Goal: Task Accomplishment & Management: Manage account settings

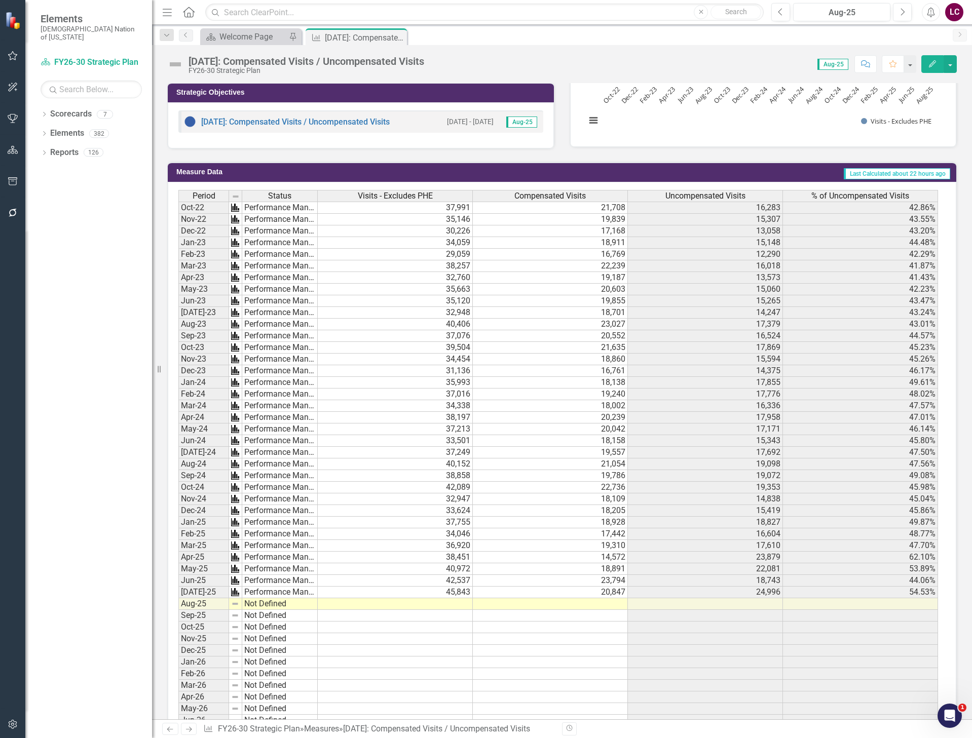
scroll to position [51, 0]
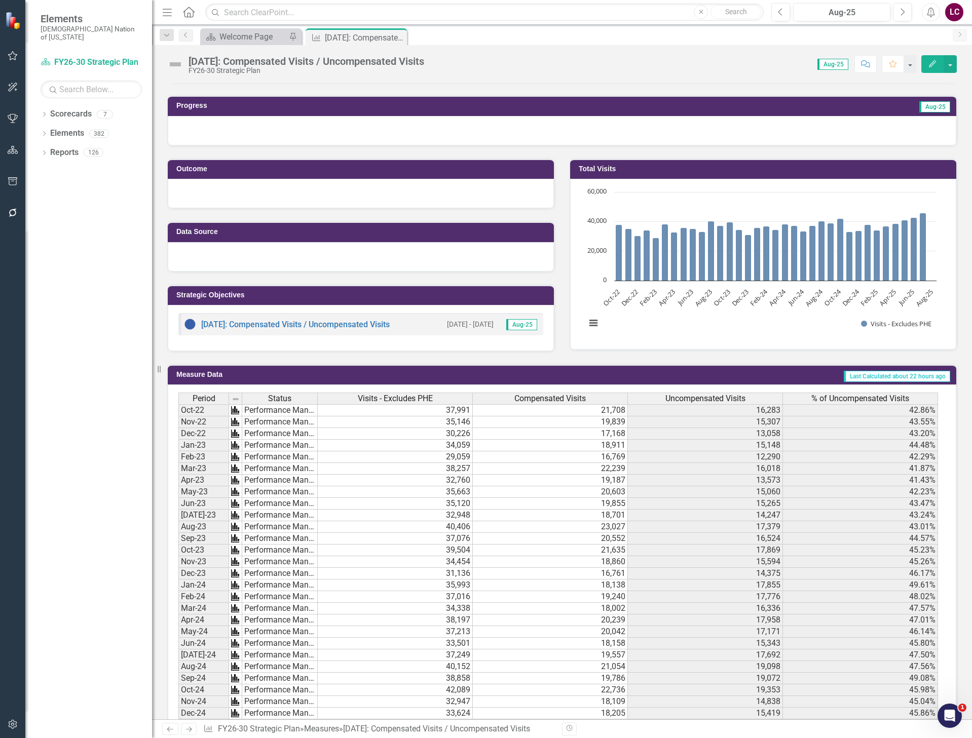
click at [800, 171] on h3 "Total Visits" at bounding box center [765, 169] width 373 height 8
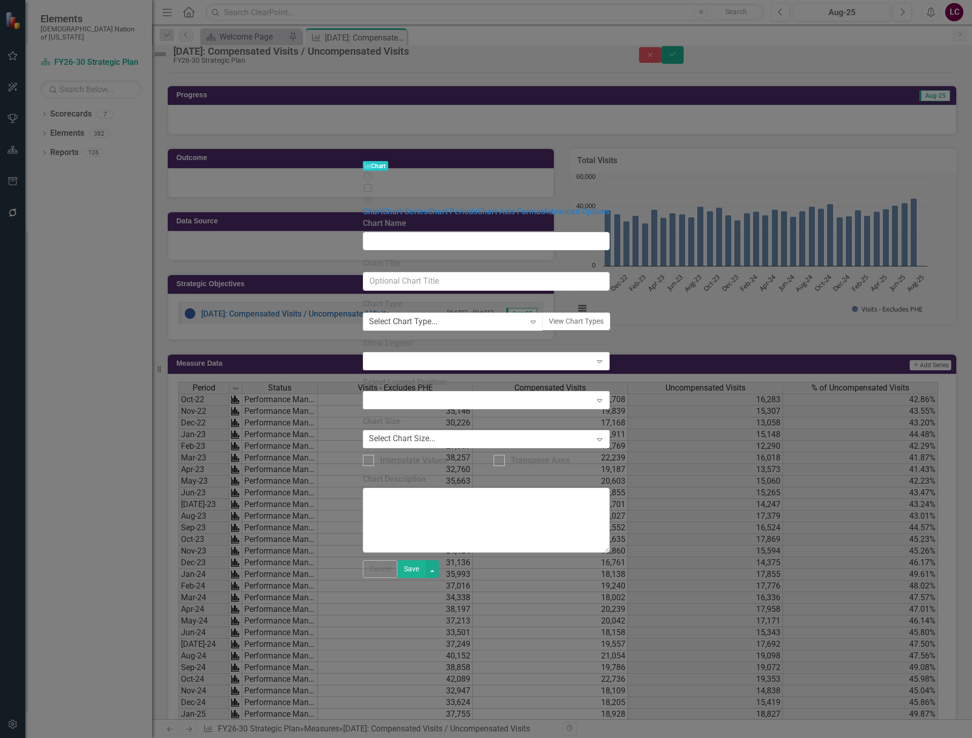
type input "Total Visits"
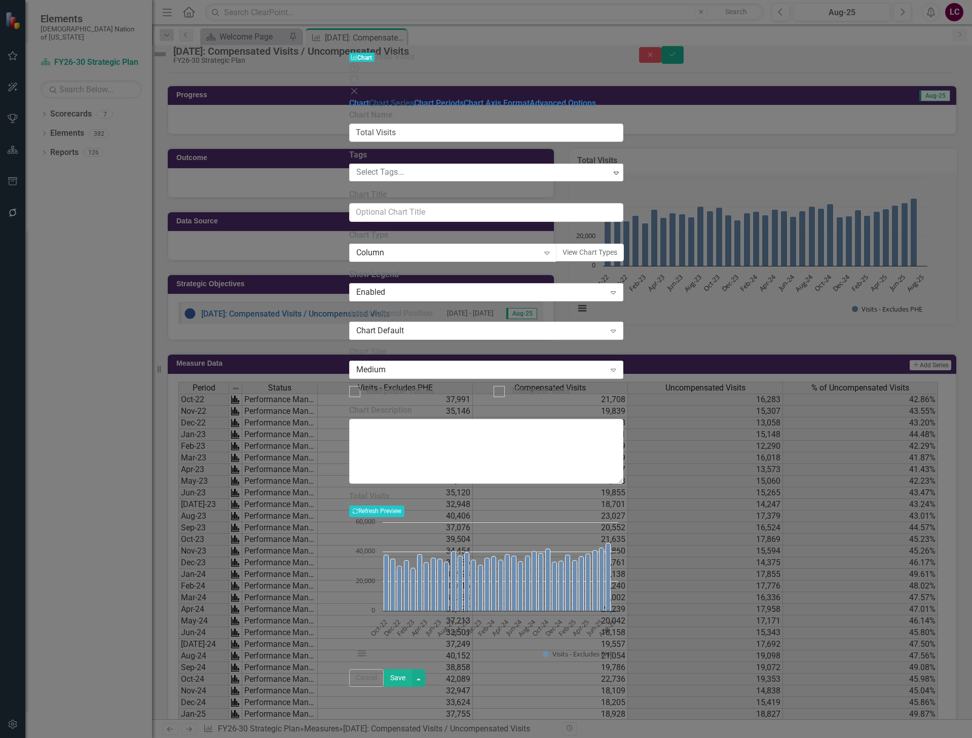
click at [369, 98] on link "Chart Series" at bounding box center [391, 103] width 45 height 10
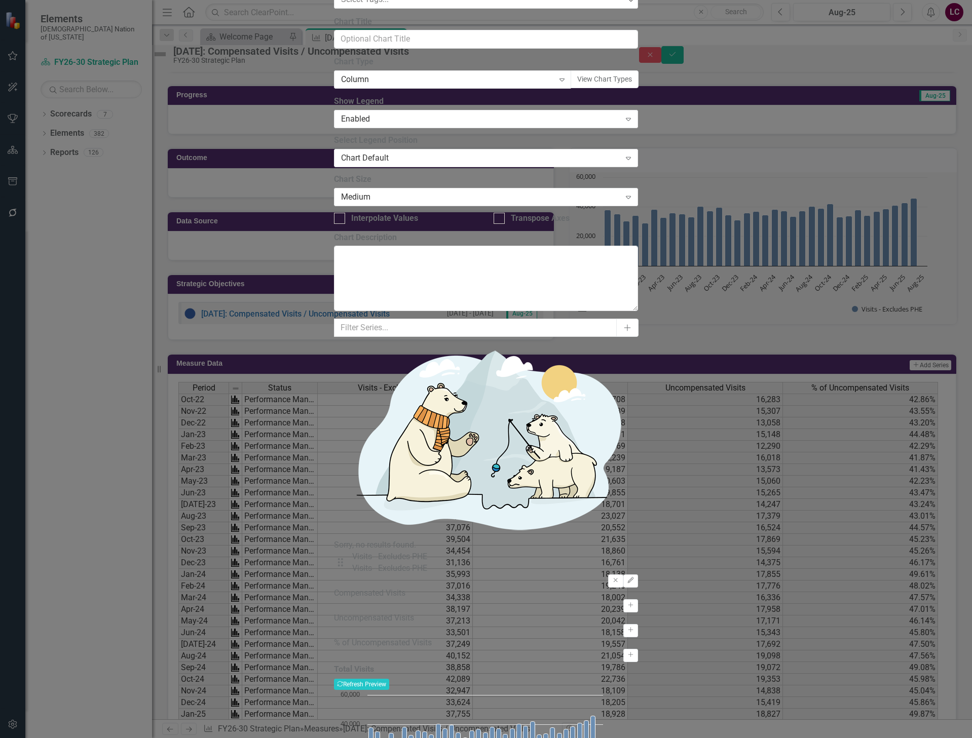
click at [426, 164] on div "Chart Default" at bounding box center [480, 159] width 279 height 12
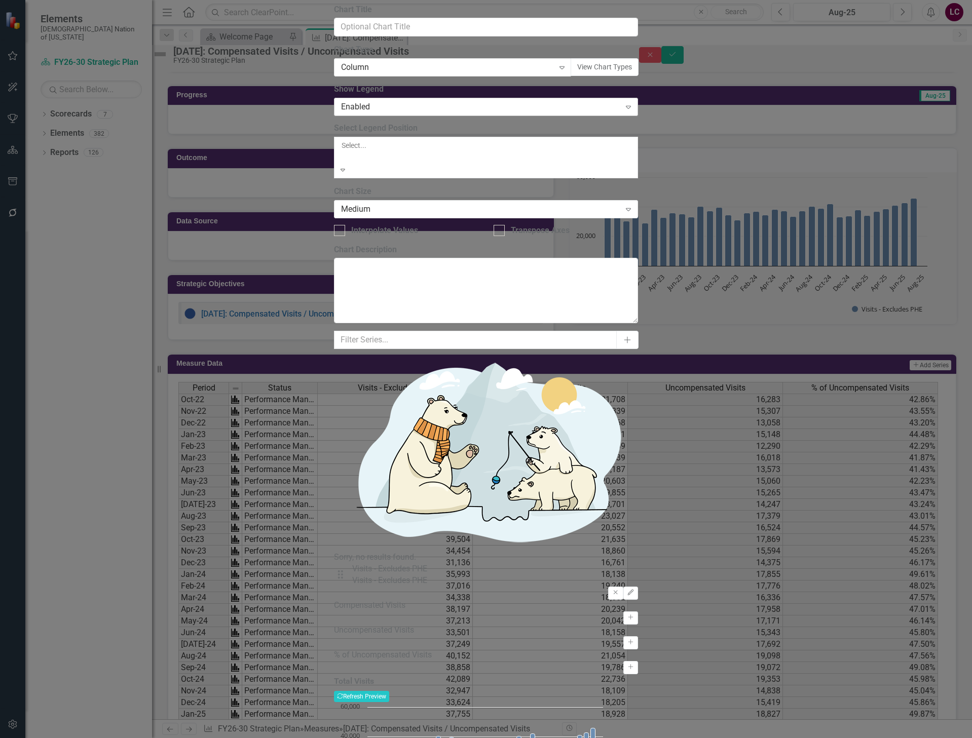
click at [379, 116] on div "Enabled Expand" at bounding box center [486, 107] width 304 height 18
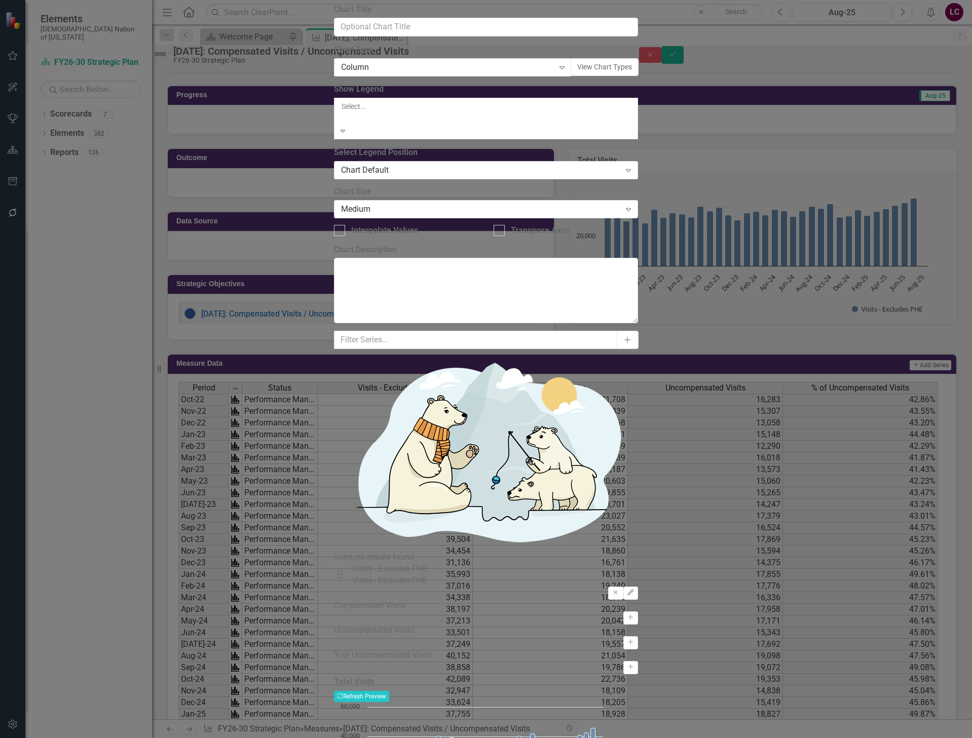
click at [394, 738] on div "Chart Default" at bounding box center [486, 744] width 972 height 12
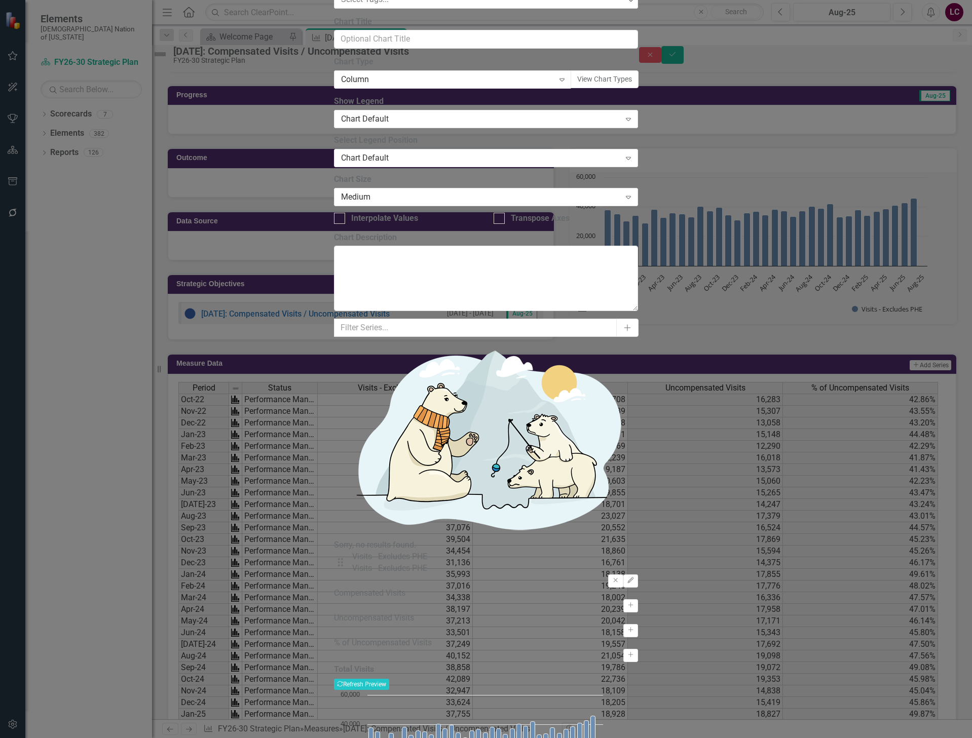
click at [634, 578] on icon "button" at bounding box center [630, 581] width 6 height 6
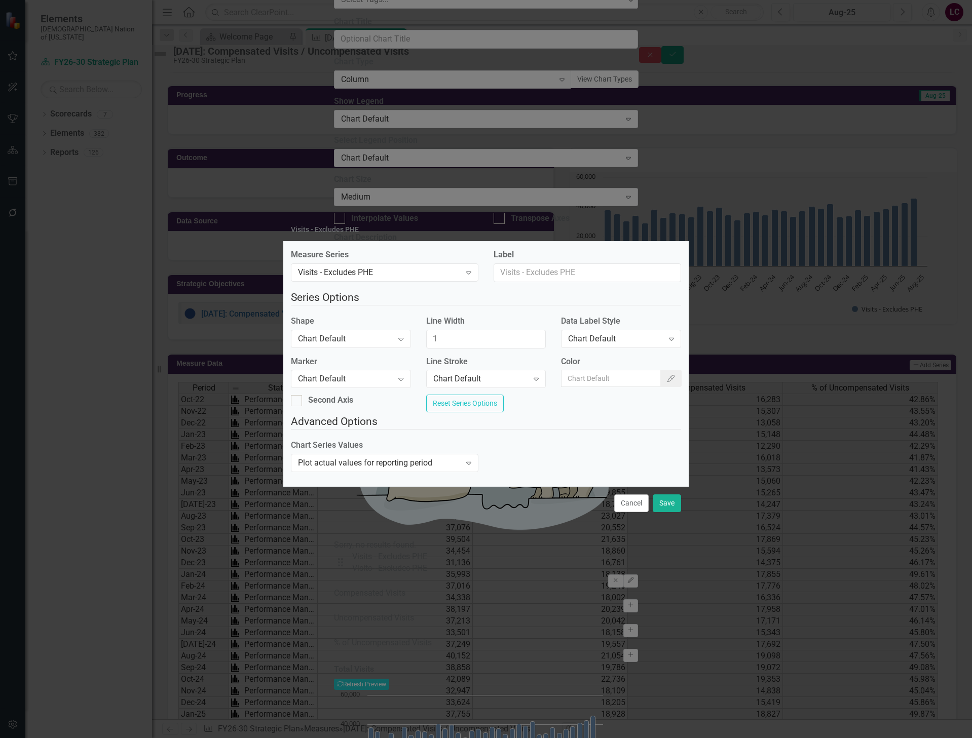
drag, startPoint x: 629, startPoint y: 508, endPoint x: 567, endPoint y: 421, distance: 106.9
click at [628, 508] on button "Cancel" at bounding box center [631, 504] width 34 height 18
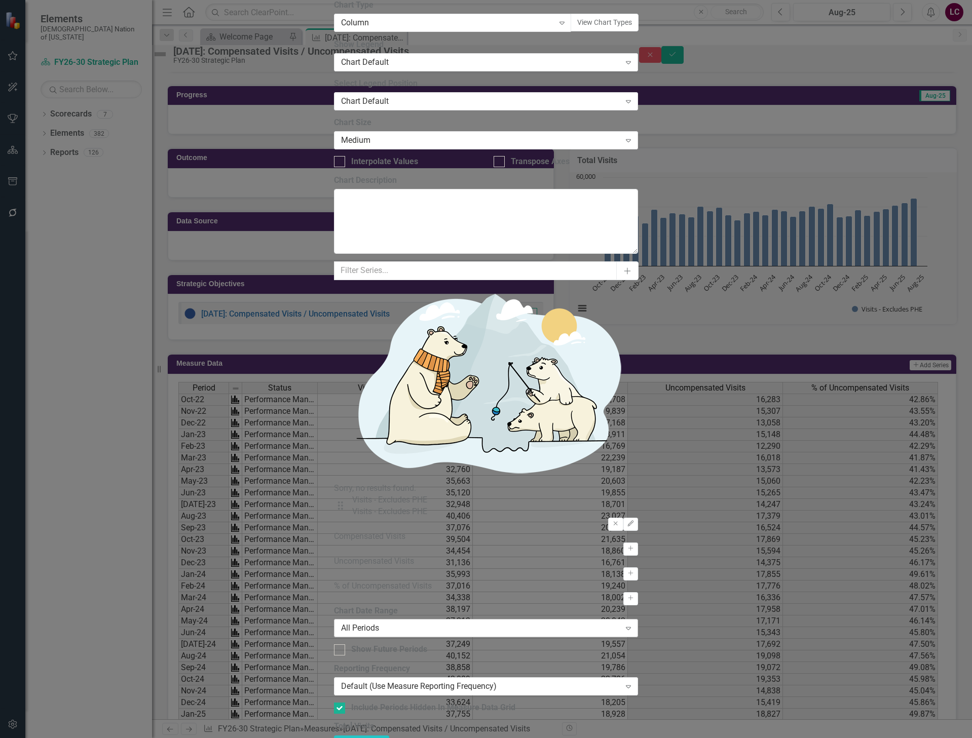
click at [394, 623] on div "All Periods" at bounding box center [480, 629] width 279 height 12
click at [455, 606] on div "From this tab, you define the periods you want included in the chart. For examp…" at bounding box center [486, 660] width 304 height 108
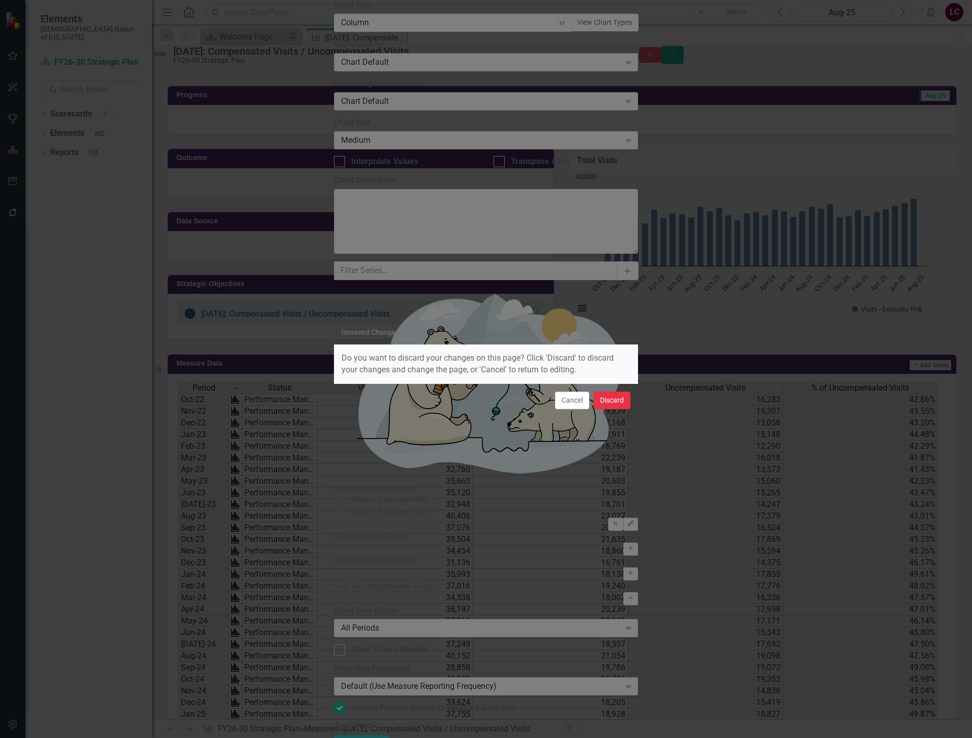
click at [617, 403] on button "Discard" at bounding box center [611, 401] width 37 height 18
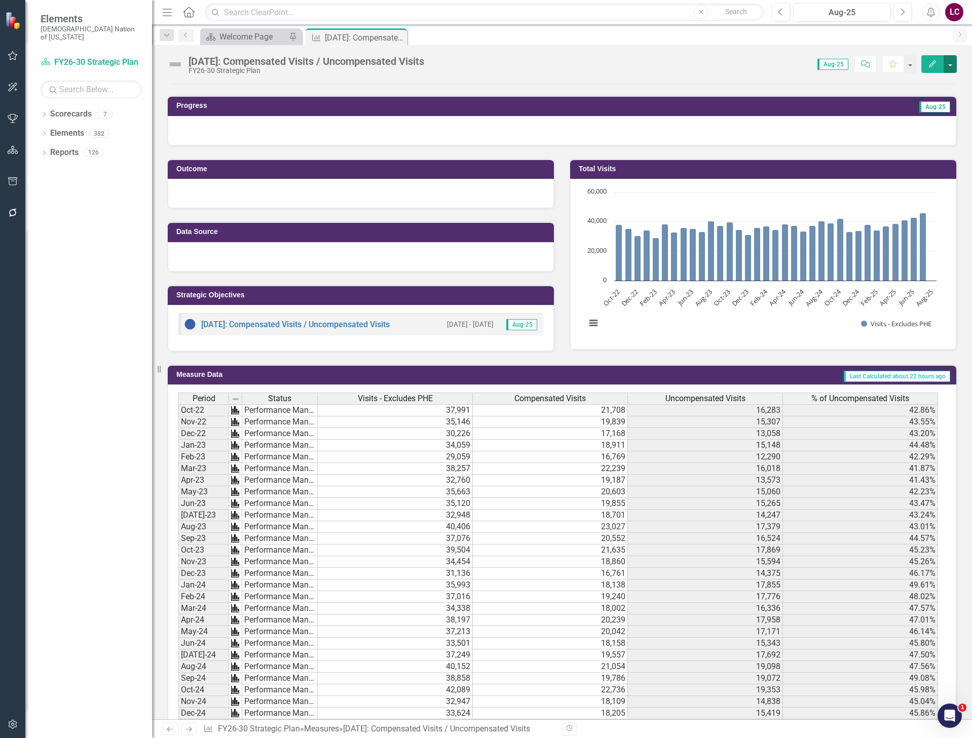
click at [951, 68] on button "button" at bounding box center [950, 64] width 13 height 18
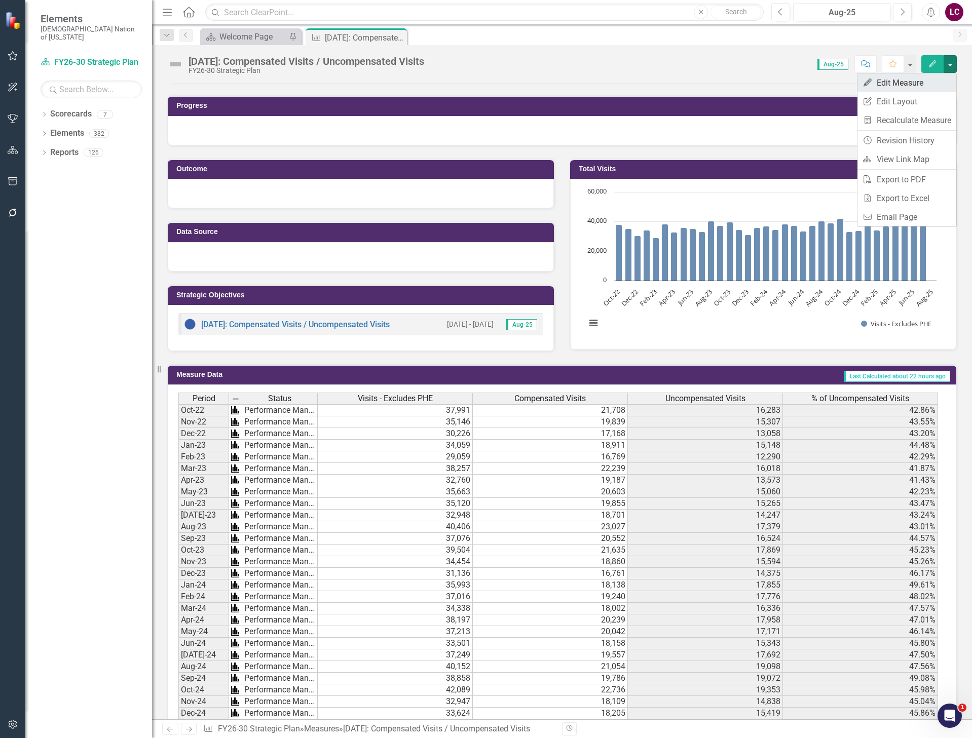
click at [926, 90] on link "Edit Edit Measure" at bounding box center [907, 82] width 99 height 19
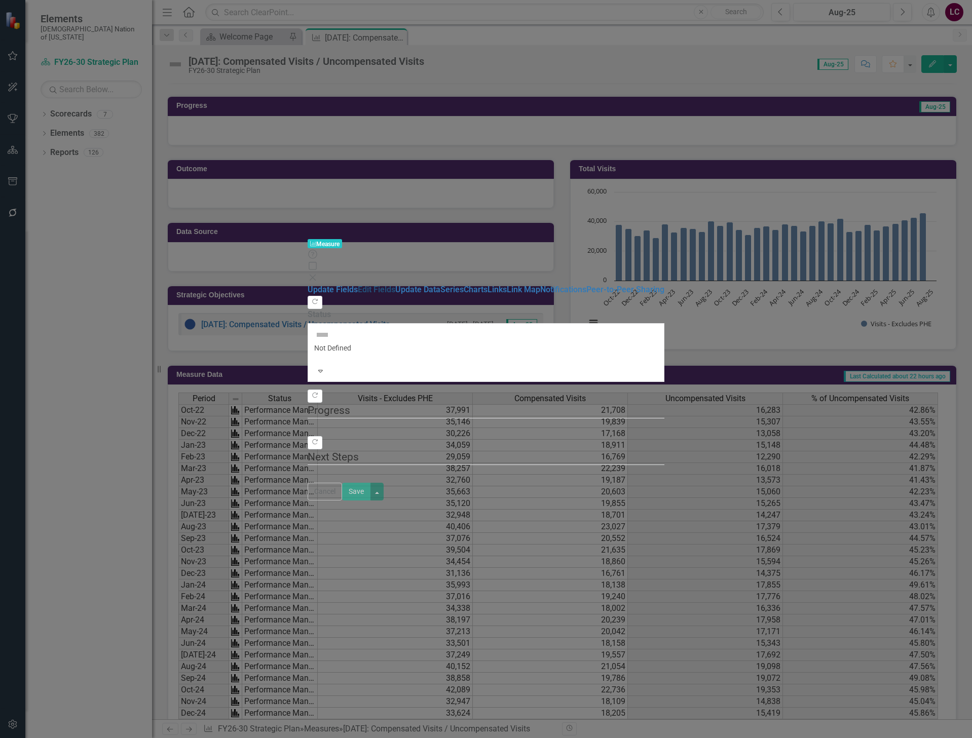
click at [358, 285] on link "Edit Fields" at bounding box center [377, 290] width 38 height 10
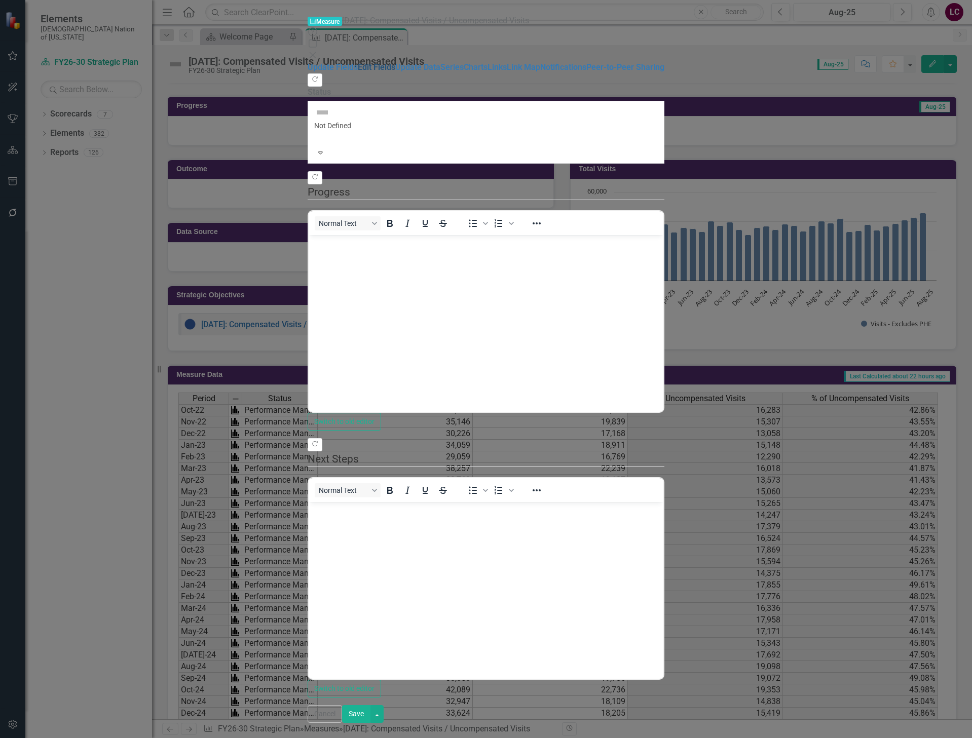
scroll to position [0, 0]
click at [308, 62] on link "Update Fields" at bounding box center [333, 67] width 50 height 10
click at [358, 62] on link "Edit Fields" at bounding box center [377, 67] width 38 height 10
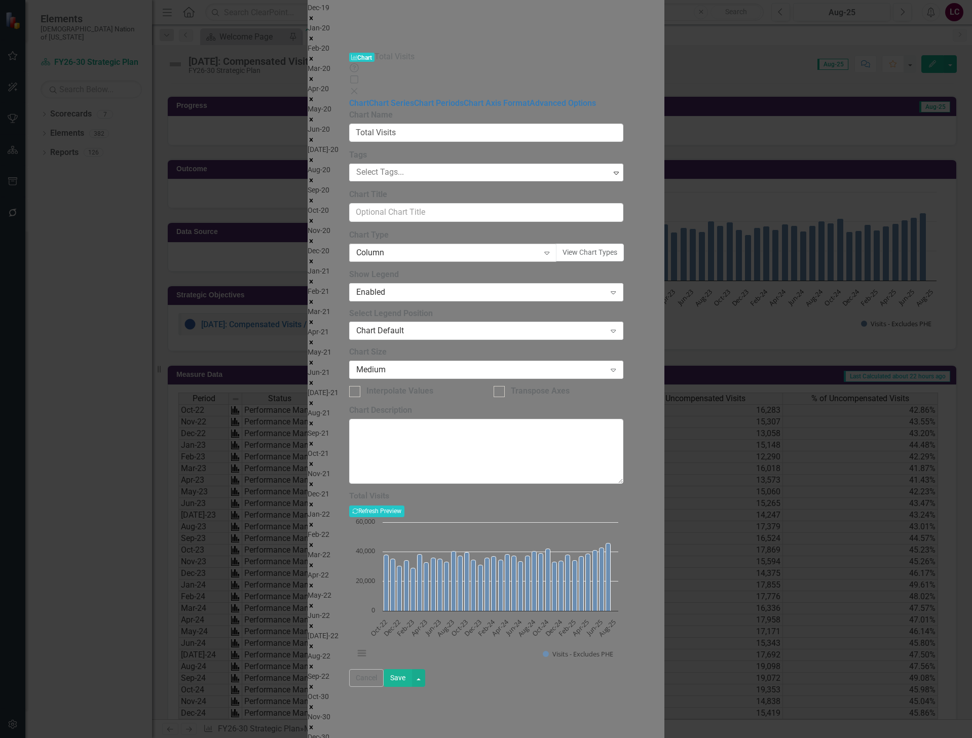
click at [414, 247] on div "Column" at bounding box center [447, 253] width 183 height 12
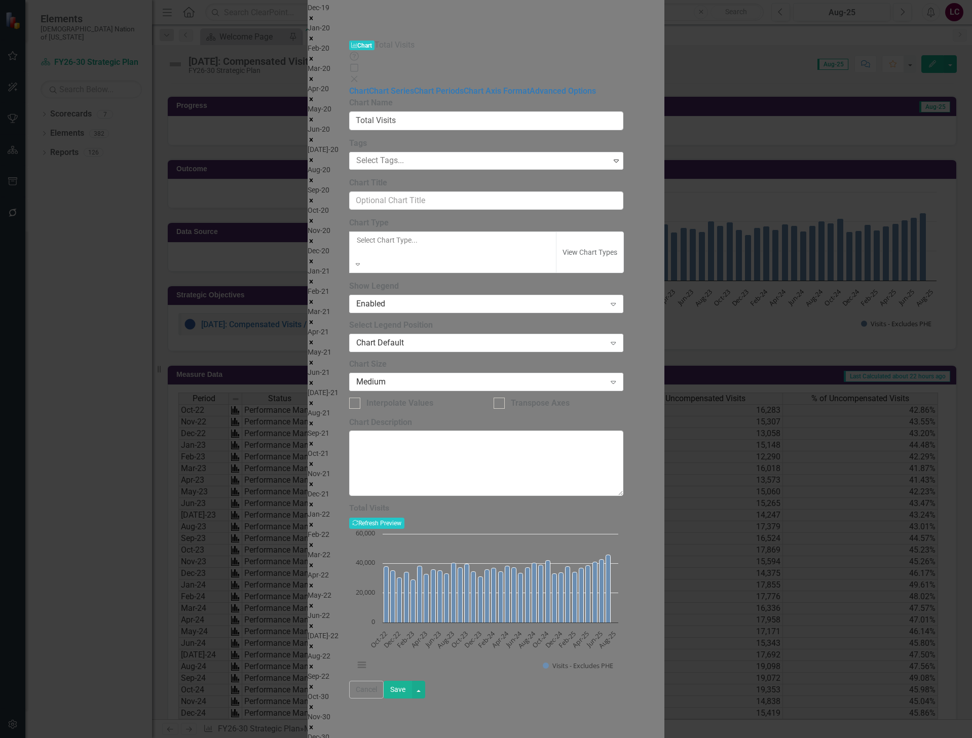
scroll to position [101, 0]
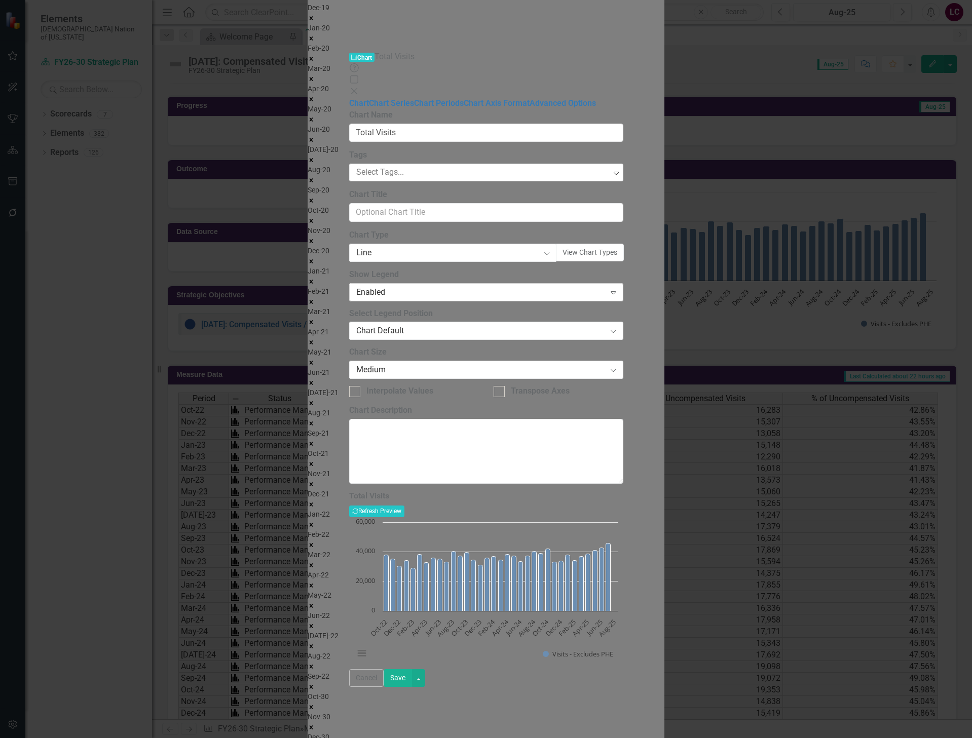
click at [422, 286] on div "Enabled" at bounding box center [480, 292] width 249 height 12
click at [415, 325] on div "Chart Default" at bounding box center [480, 331] width 249 height 12
click at [369, 98] on link "Chart Series" at bounding box center [391, 103] width 45 height 10
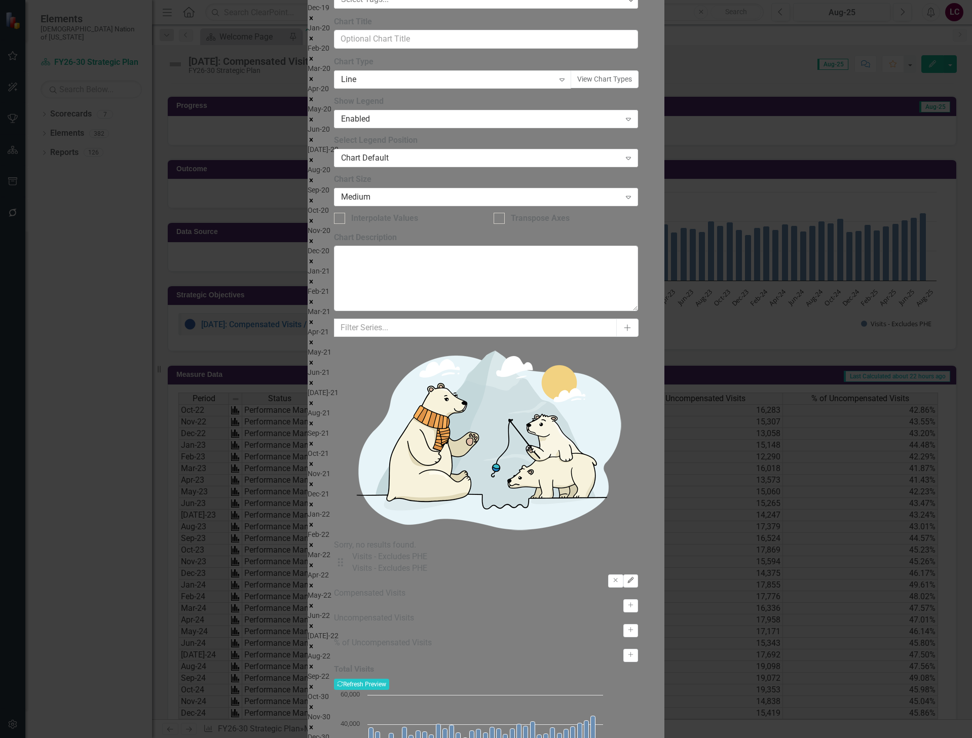
click at [638, 575] on button "Edit" at bounding box center [630, 581] width 15 height 13
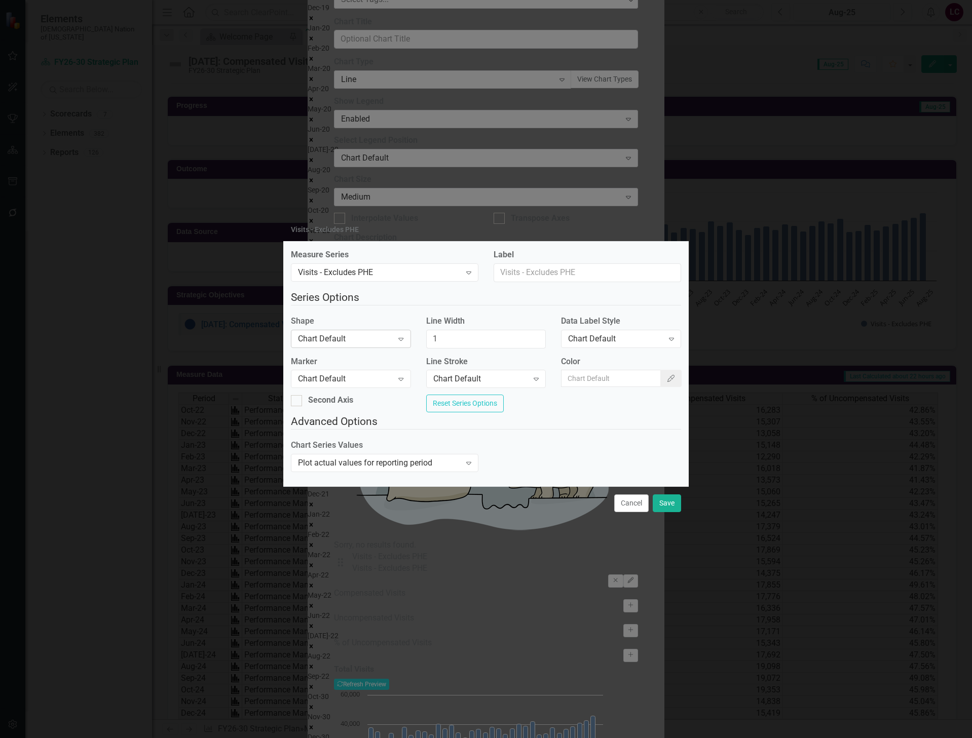
click at [376, 337] on div "Chart Default" at bounding box center [345, 339] width 95 height 12
click at [603, 337] on div "Chart Default" at bounding box center [615, 339] width 95 height 12
click at [369, 374] on div "Chart Default" at bounding box center [345, 380] width 95 height 12
click at [455, 374] on div "Chart Default" at bounding box center [480, 380] width 95 height 12
click at [382, 466] on div "Plot actual values for reporting period" at bounding box center [379, 464] width 163 height 12
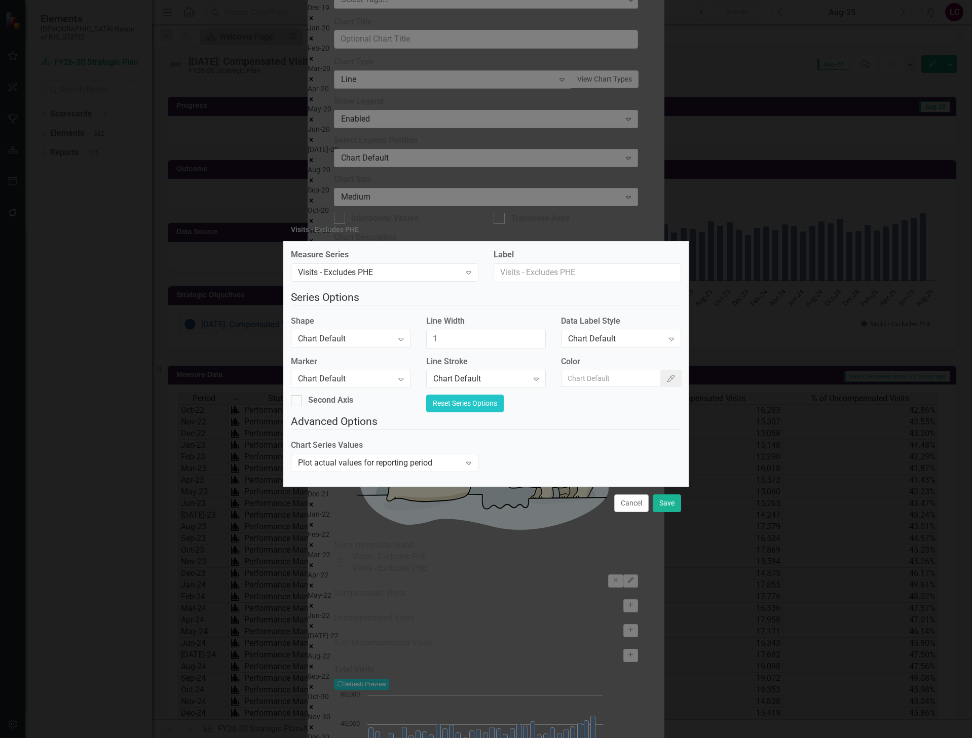
click at [504, 405] on button "Reset Series Options" at bounding box center [465, 404] width 78 height 18
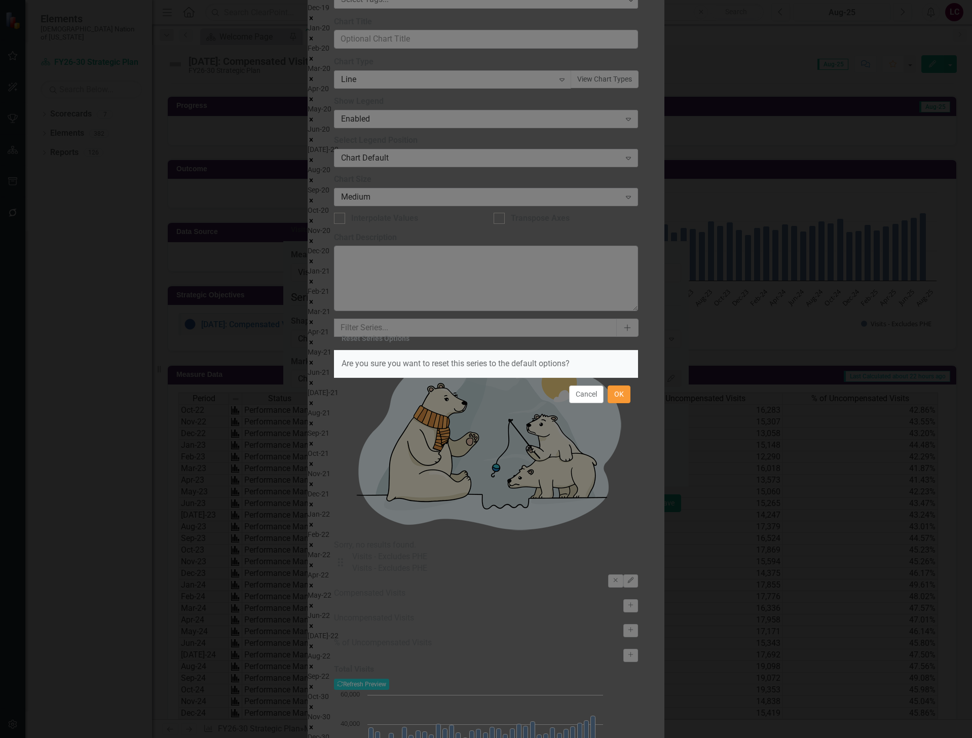
click at [615, 398] on button "OK" at bounding box center [619, 395] width 23 height 18
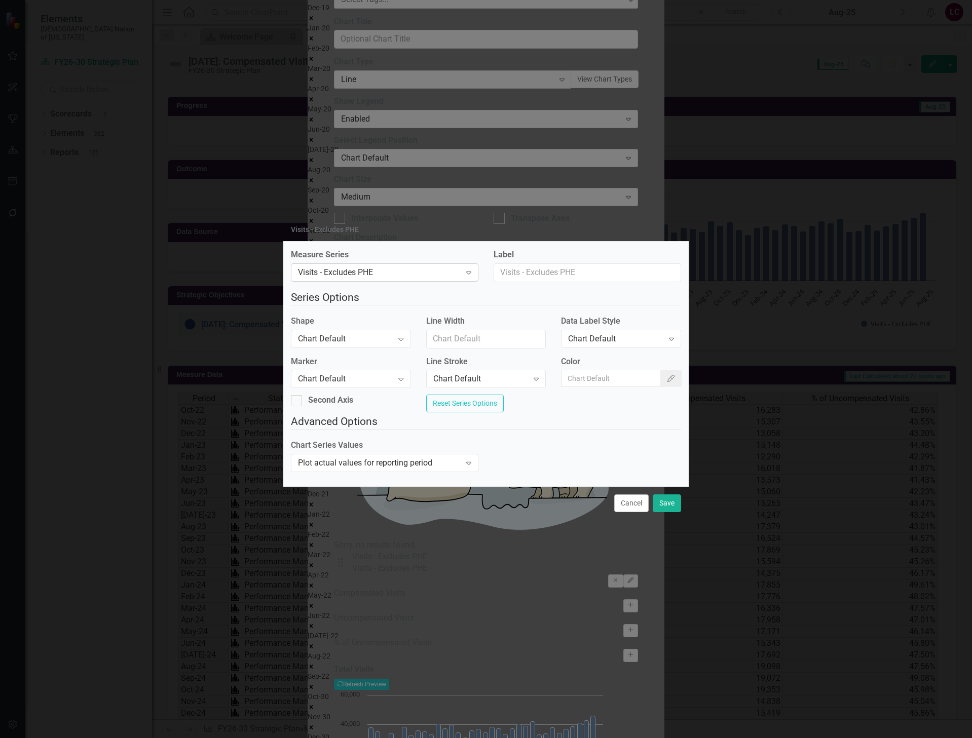
click at [426, 271] on div "Visits - Excludes PHE" at bounding box center [379, 273] width 163 height 12
click at [366, 337] on div "Chart Default" at bounding box center [345, 339] width 95 height 12
click at [618, 508] on button "Cancel" at bounding box center [631, 504] width 34 height 18
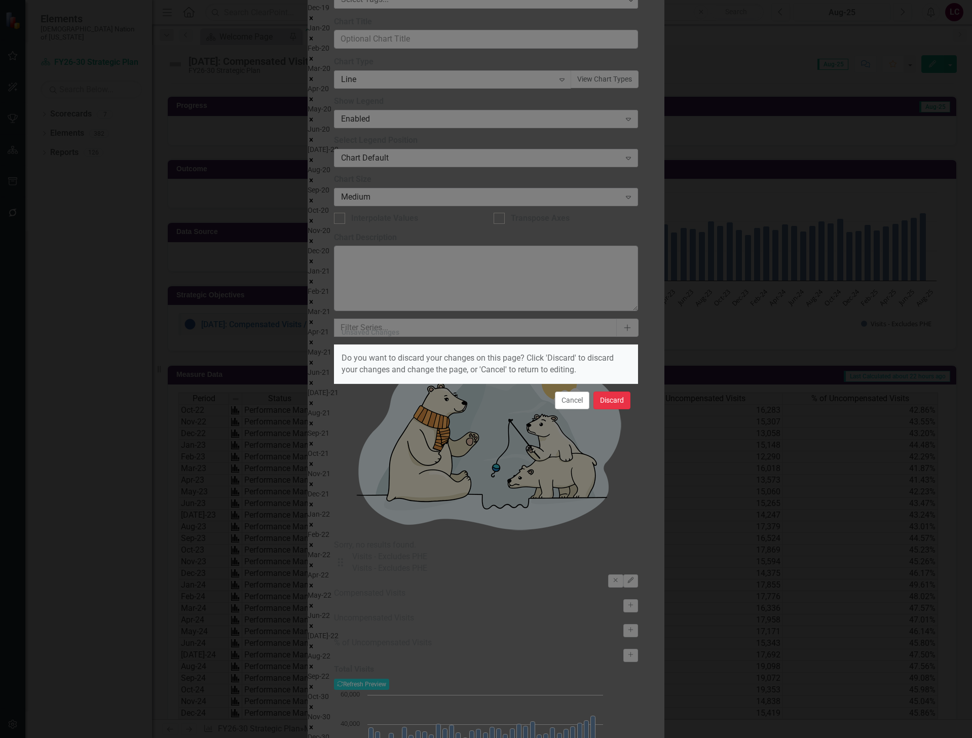
click at [601, 399] on button "Discard" at bounding box center [611, 401] width 37 height 18
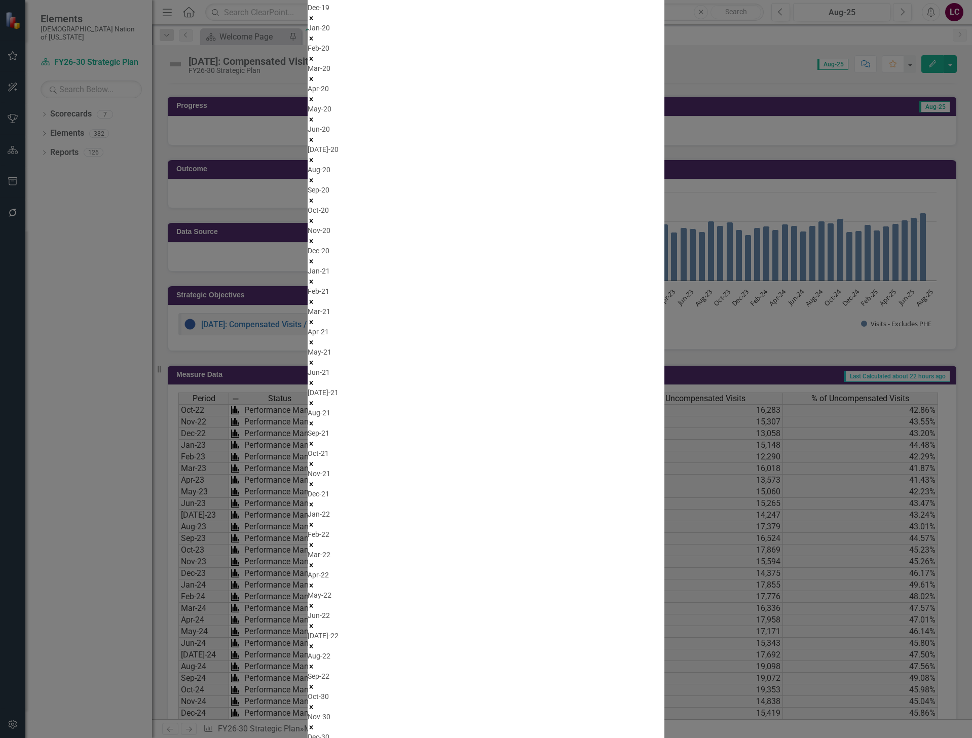
checkbox input "false"
